Goal: Find specific page/section

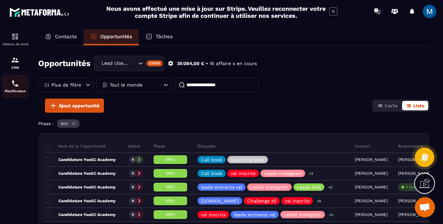
click at [17, 88] on img at bounding box center [15, 84] width 8 height 8
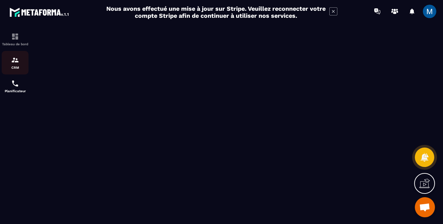
click at [17, 64] on img at bounding box center [15, 60] width 8 height 8
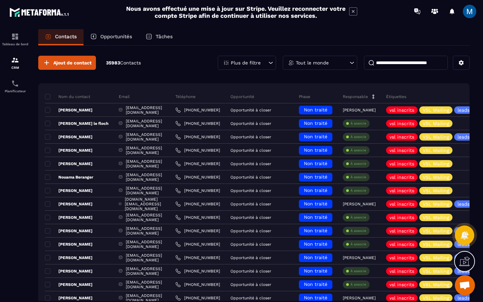
click at [118, 42] on div "Opportunités" at bounding box center [111, 37] width 55 height 16
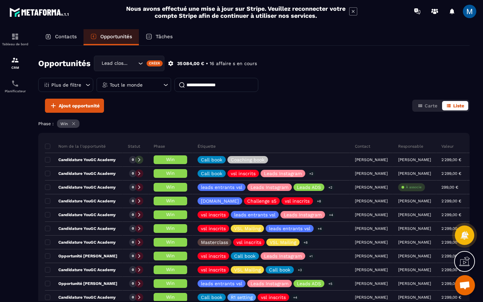
click at [73, 125] on icon at bounding box center [73, 123] width 5 height 5
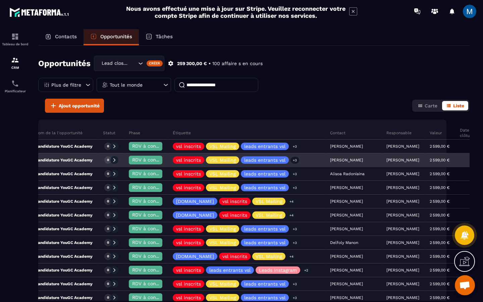
scroll to position [0, 8]
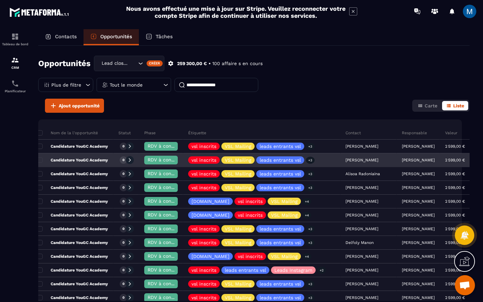
click at [83, 161] on p "Candidature YouGC Academy" at bounding box center [72, 159] width 71 height 5
